Goal: Task Accomplishment & Management: Use online tool/utility

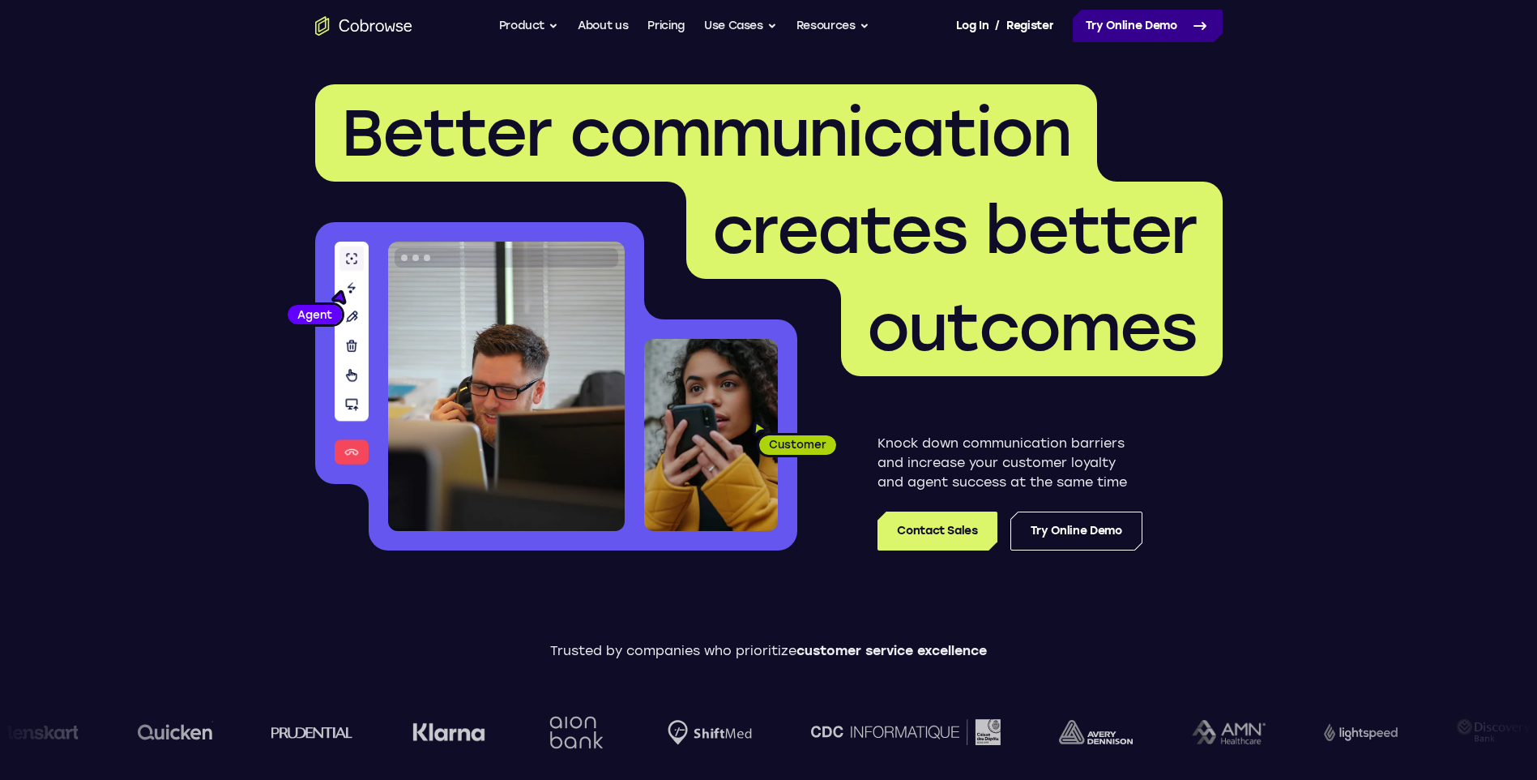
click at [1152, 19] on link "Try Online Demo" at bounding box center [1148, 26] width 150 height 32
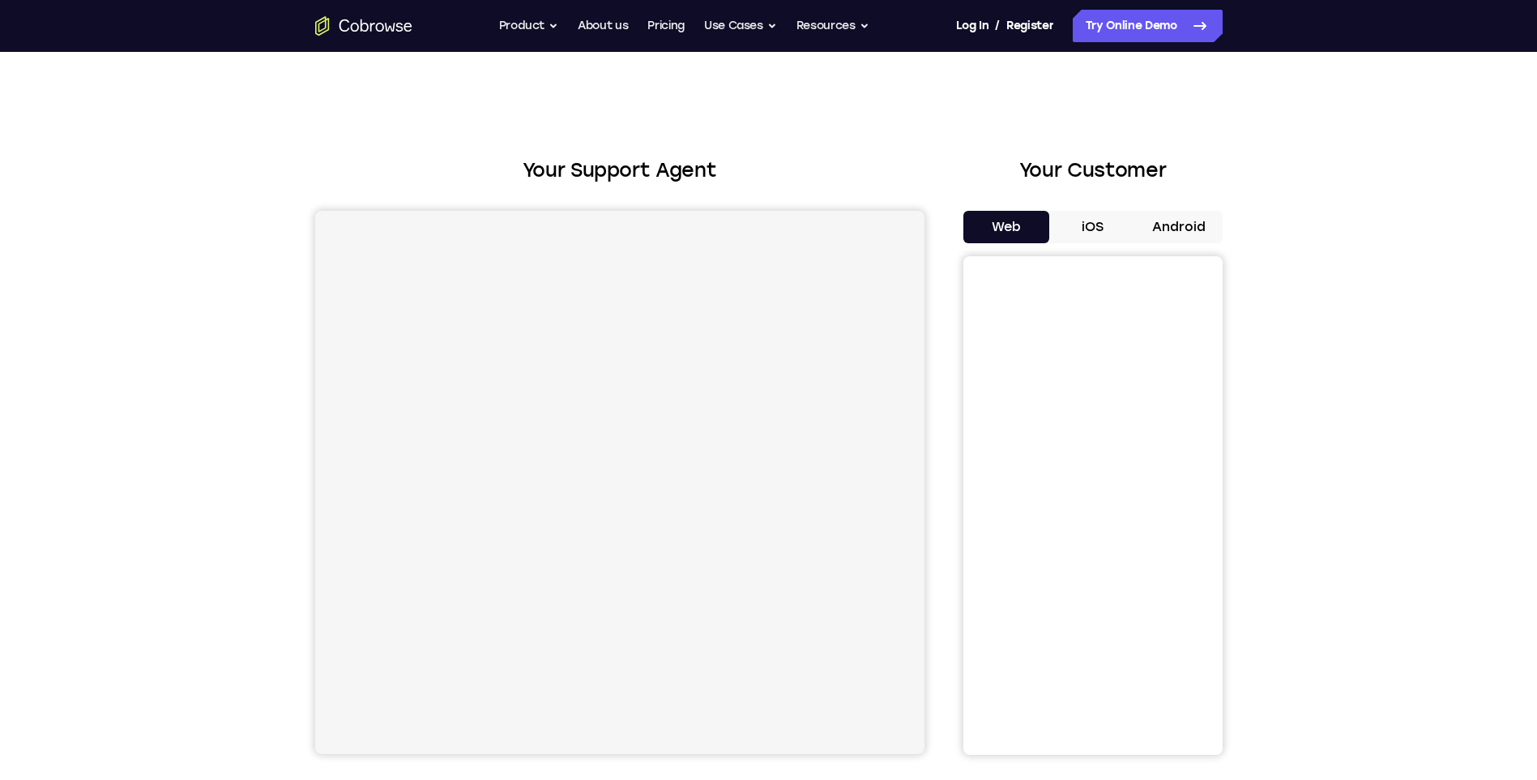
click at [1191, 229] on button "Android" at bounding box center [1179, 227] width 87 height 32
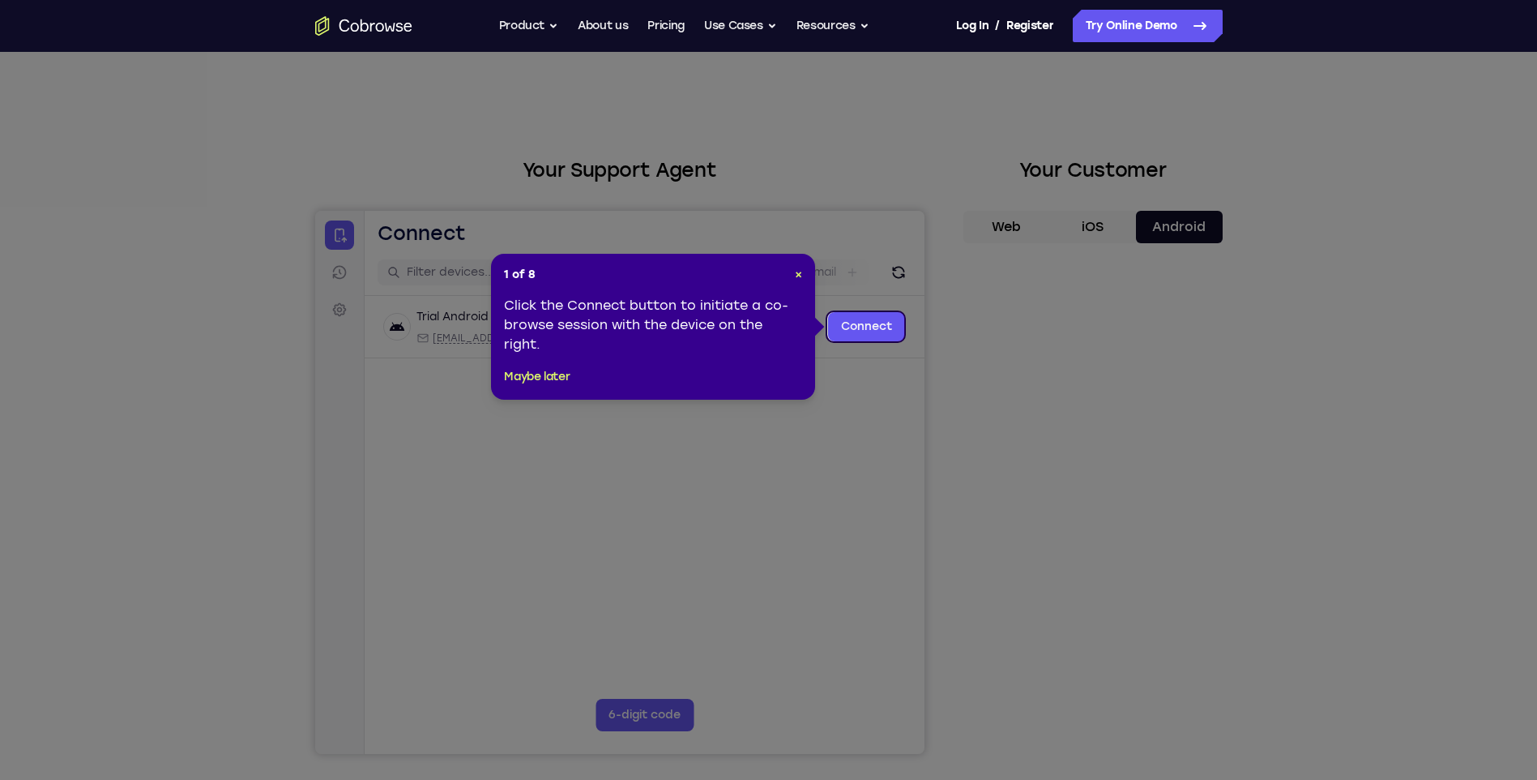
click at [1117, 578] on icon at bounding box center [775, 390] width 1550 height 780
click at [790, 274] on header "1 of 8 ×" at bounding box center [653, 275] width 298 height 16
drag, startPoint x: 484, startPoint y: 65, endPoint x: 799, endPoint y: 276, distance: 379.2
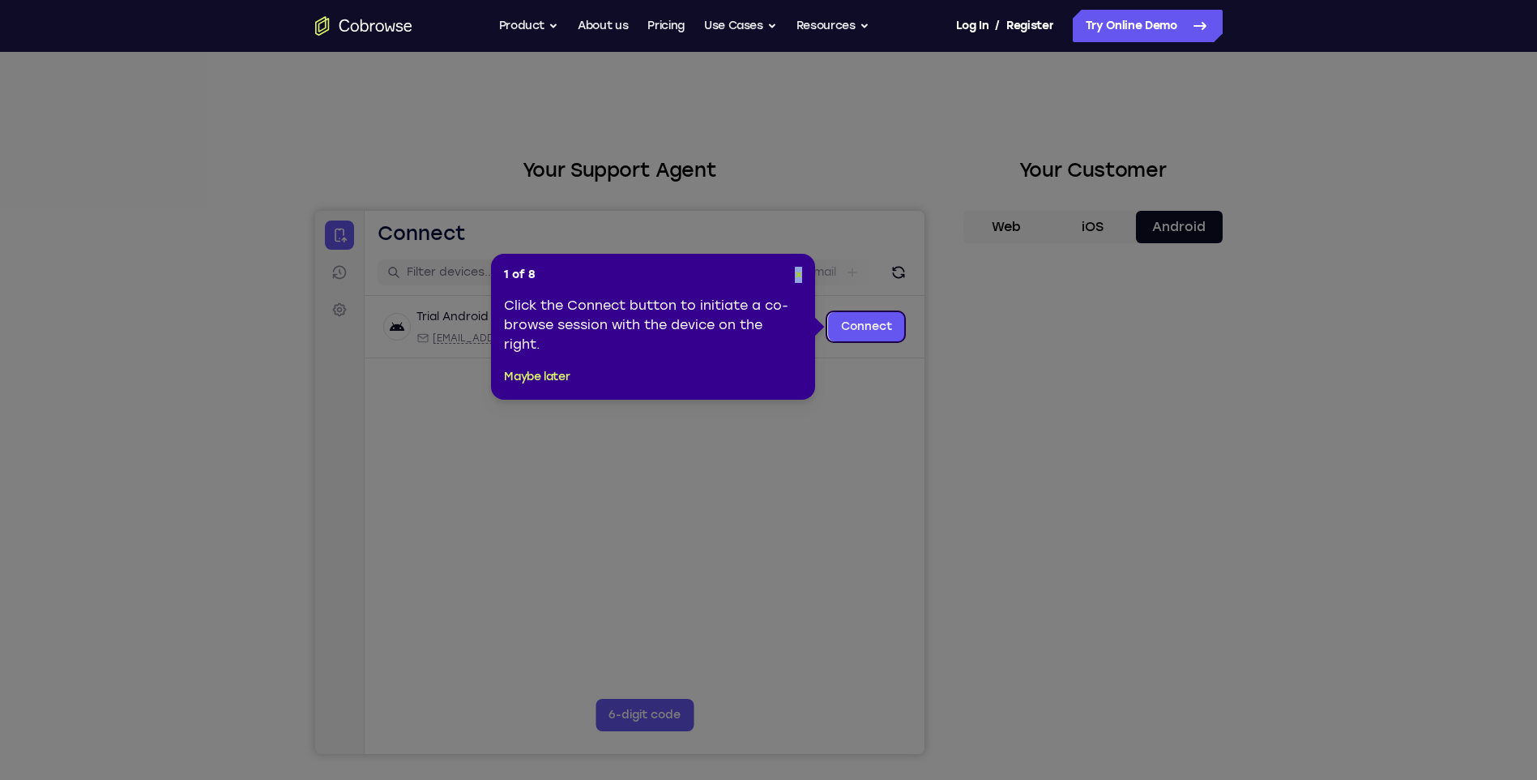
click at [799, 276] on span "×" at bounding box center [798, 274] width 7 height 14
